Goal: Transaction & Acquisition: Purchase product/service

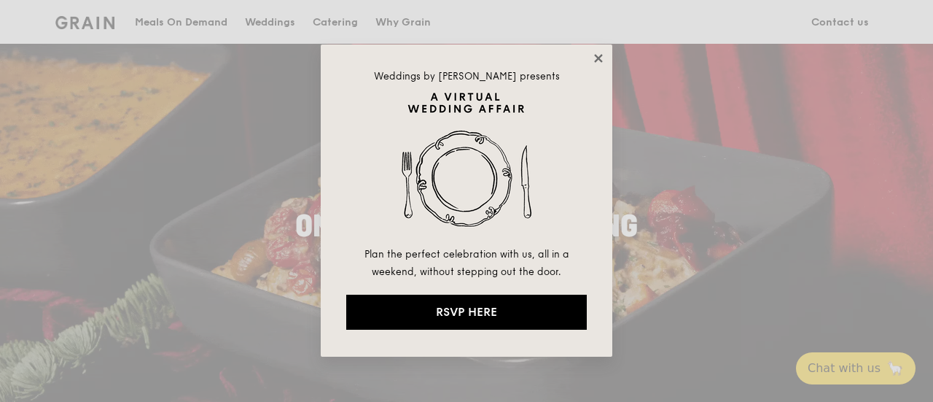
click at [603, 56] on icon at bounding box center [598, 58] width 13 height 13
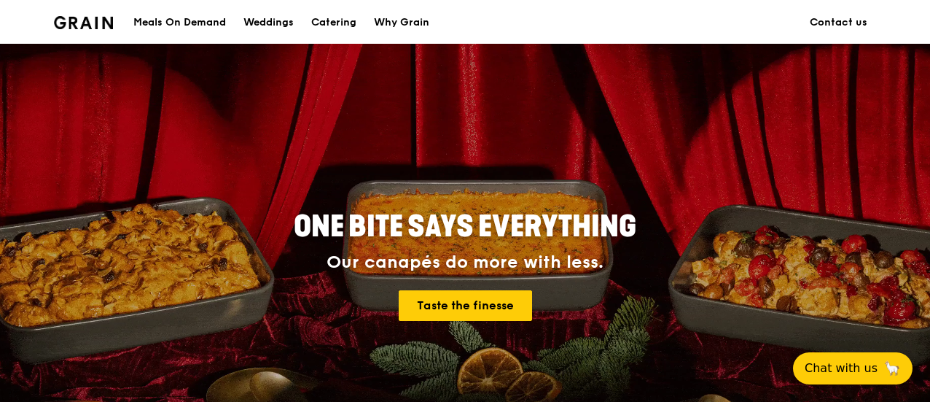
click at [184, 23] on div "Meals On Demand" at bounding box center [179, 23] width 93 height 44
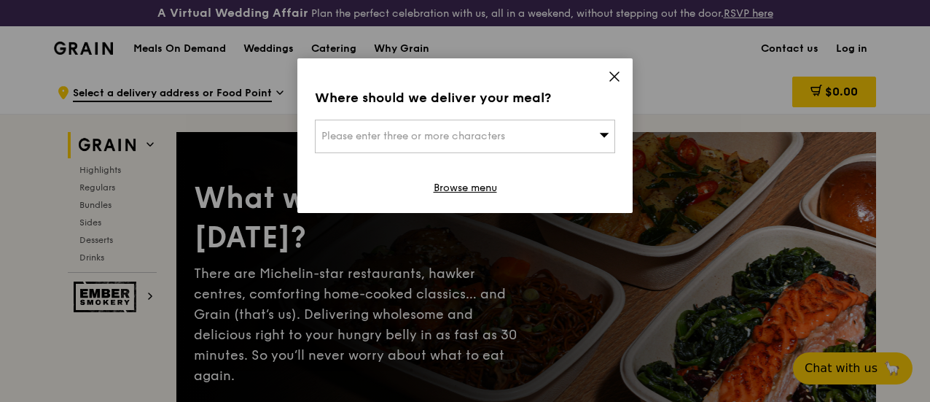
click at [611, 77] on icon at bounding box center [614, 76] width 13 height 13
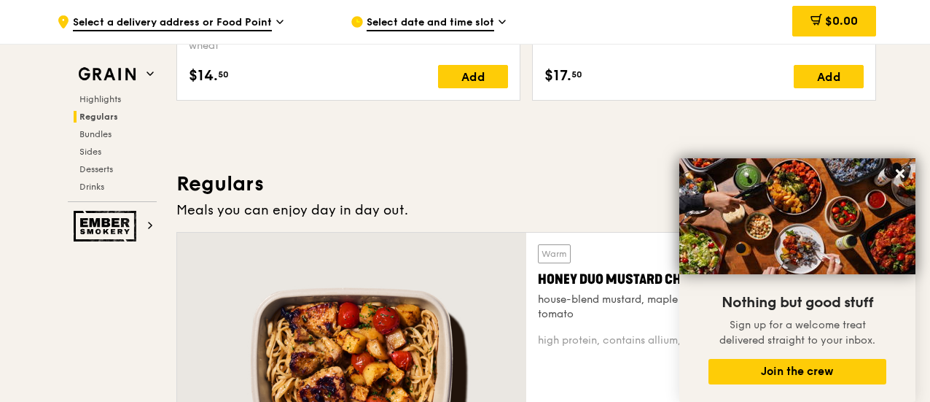
scroll to position [1093, 0]
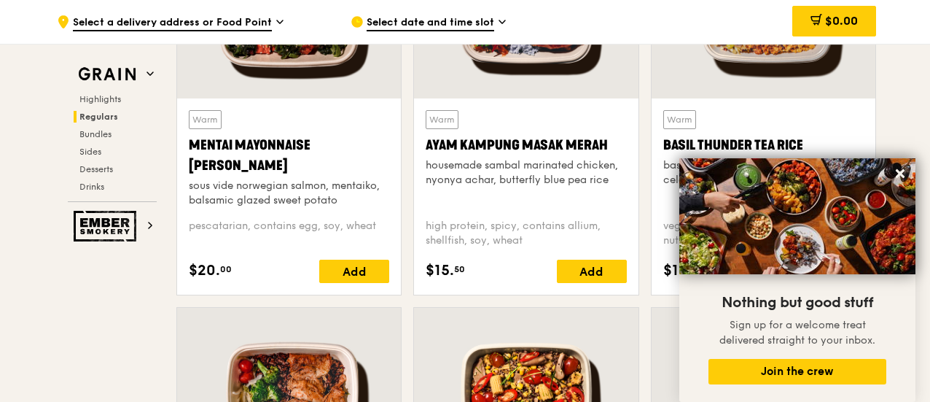
scroll to position [1458, 0]
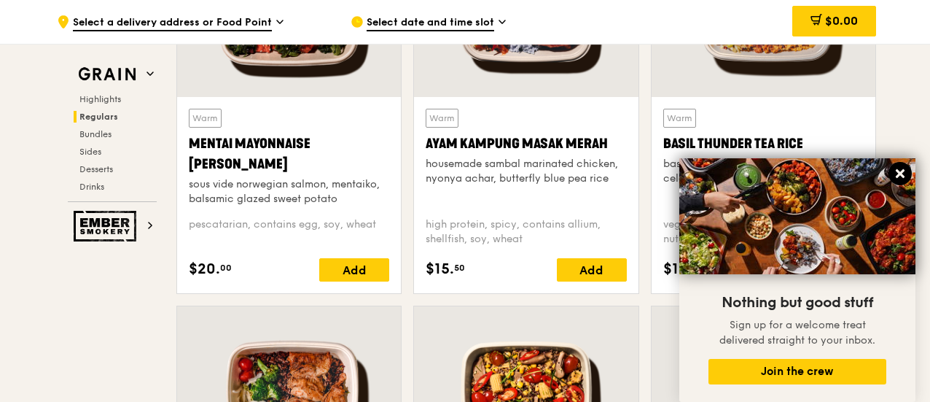
click at [898, 174] on icon at bounding box center [900, 173] width 13 height 13
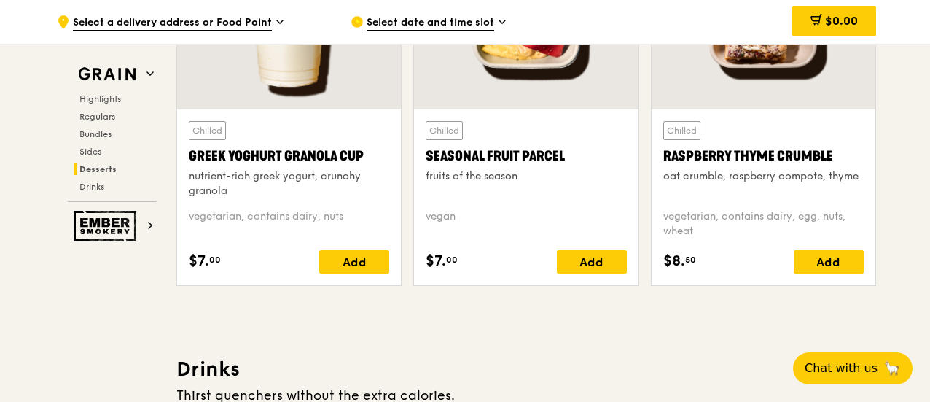
scroll to position [4883, 0]
